Goal: Task Accomplishment & Management: Use online tool/utility

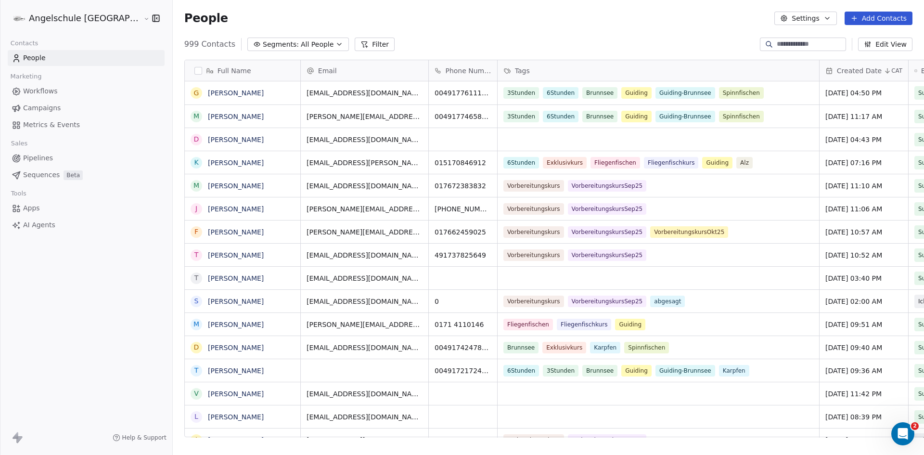
click at [53, 107] on span "Campaigns" at bounding box center [42, 108] width 38 height 10
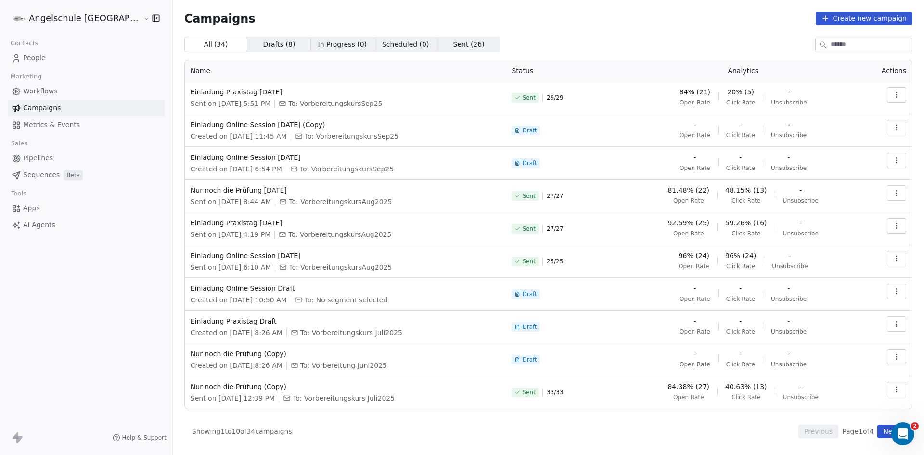
click at [896, 93] on icon "button" at bounding box center [897, 95] width 8 height 8
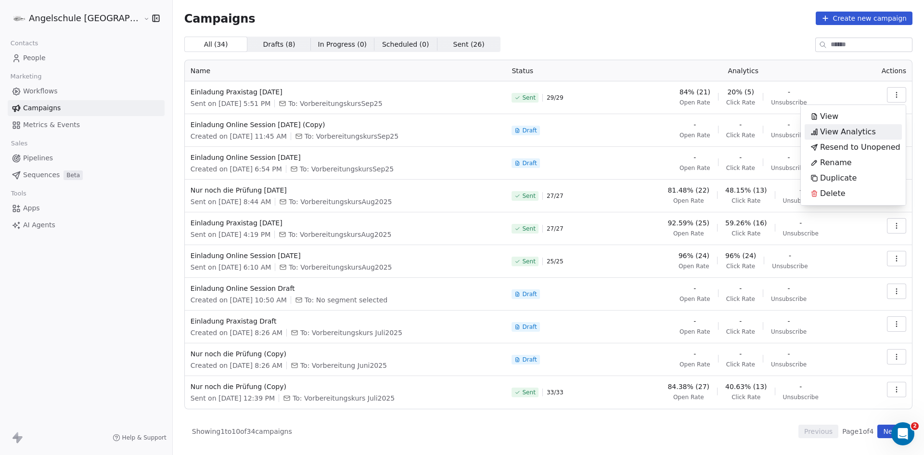
click at [839, 134] on span "View Analytics" at bounding box center [848, 132] width 56 height 12
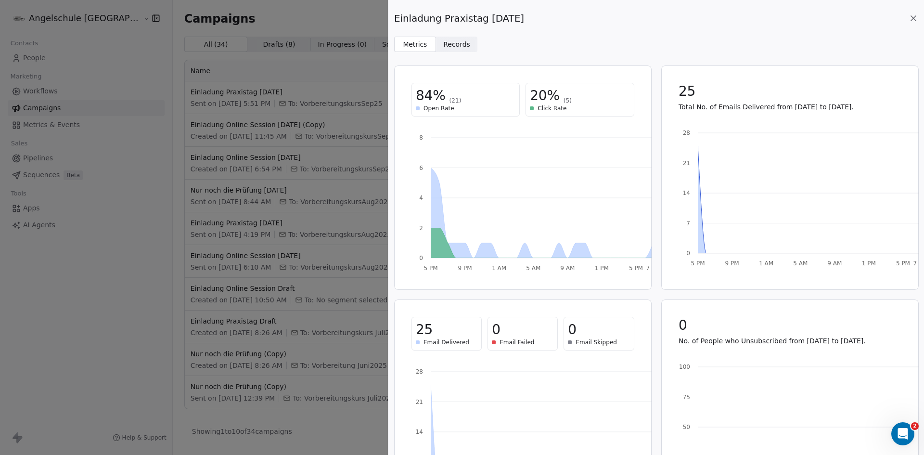
click at [913, 20] on icon at bounding box center [914, 18] width 10 height 10
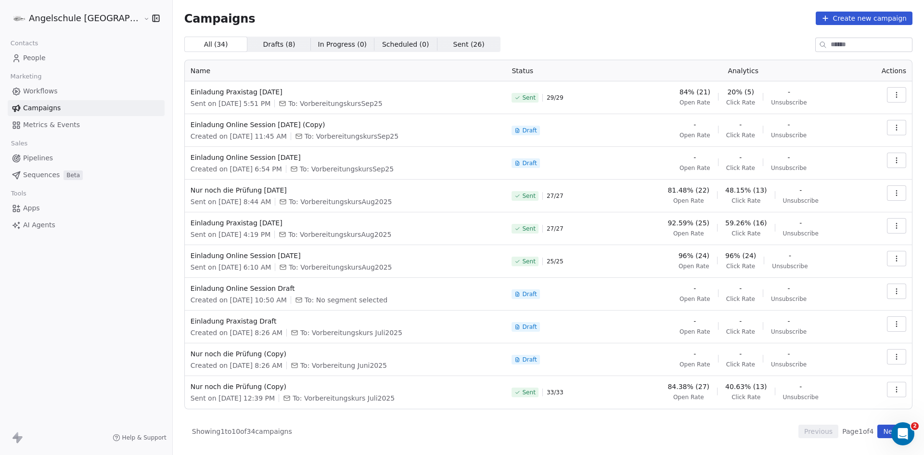
click at [898, 94] on icon "button" at bounding box center [897, 95] width 8 height 8
click at [874, 148] on span "Resend to Unopened" at bounding box center [860, 148] width 80 height 12
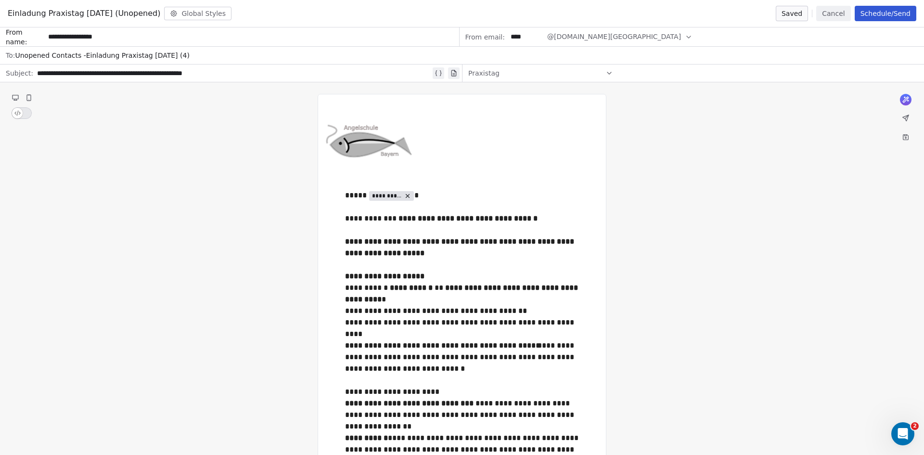
click at [894, 12] on button "Schedule/Send" at bounding box center [886, 13] width 62 height 15
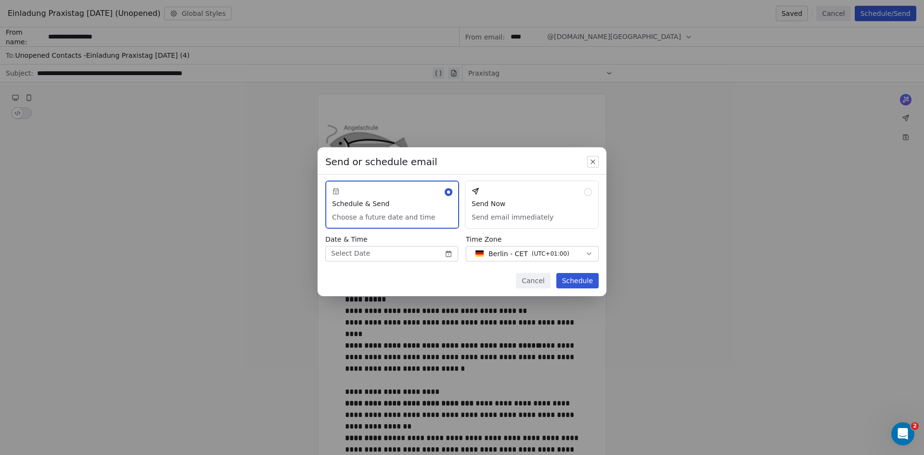
click at [592, 192] on button "Send Now Send email immediately" at bounding box center [532, 204] width 134 height 48
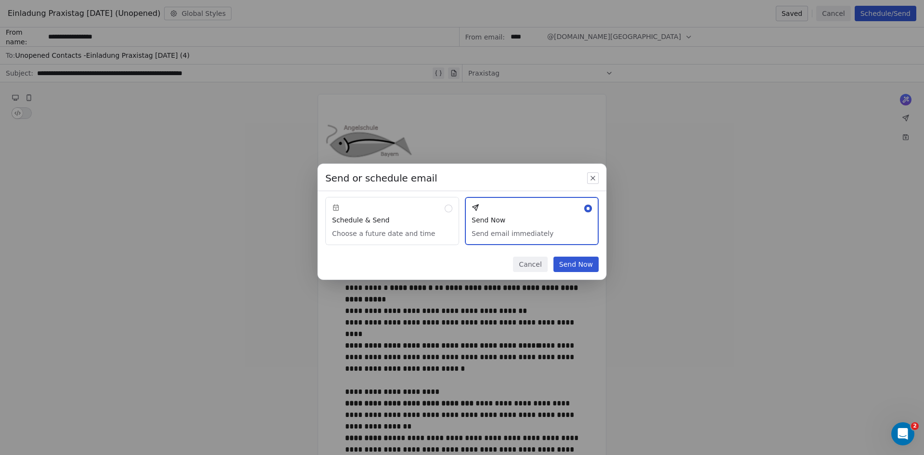
click at [581, 264] on button "Send Now" at bounding box center [576, 264] width 45 height 15
